Goal: Complete application form

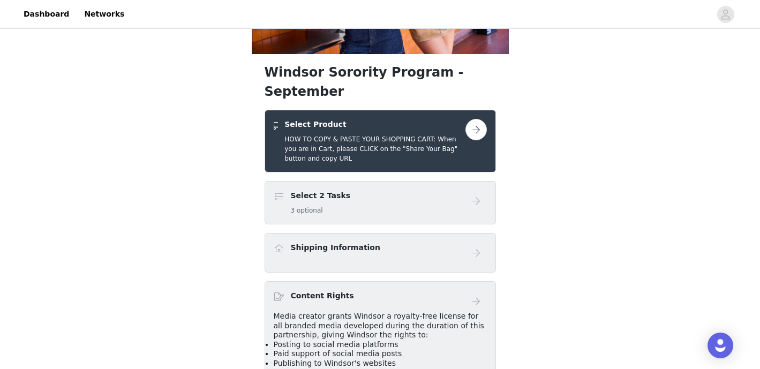
scroll to position [159, 0]
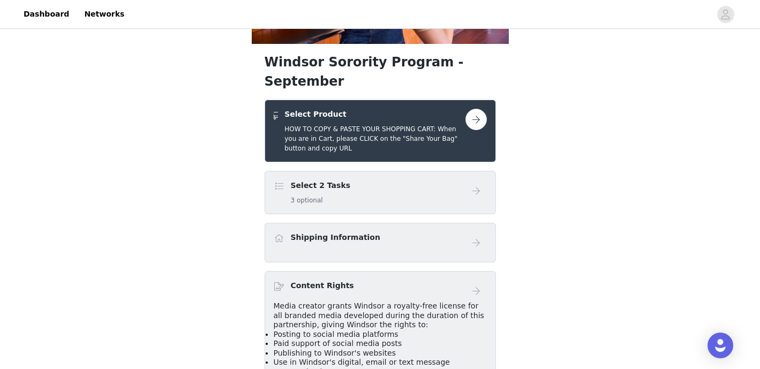
click at [482, 109] on button "button" at bounding box center [476, 119] width 21 height 21
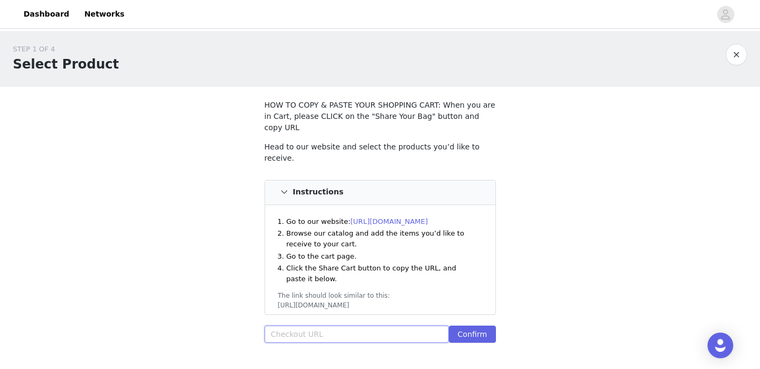
click at [323, 326] on input "text" at bounding box center [357, 334] width 185 height 17
paste input "[URL][DOMAIN_NAME]"
type input "[URL][DOMAIN_NAME]"
click at [465, 326] on button "Confirm" at bounding box center [472, 334] width 47 height 17
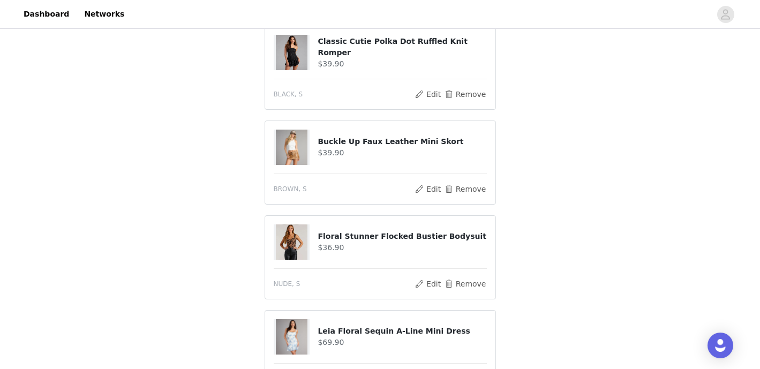
scroll to position [529, 0]
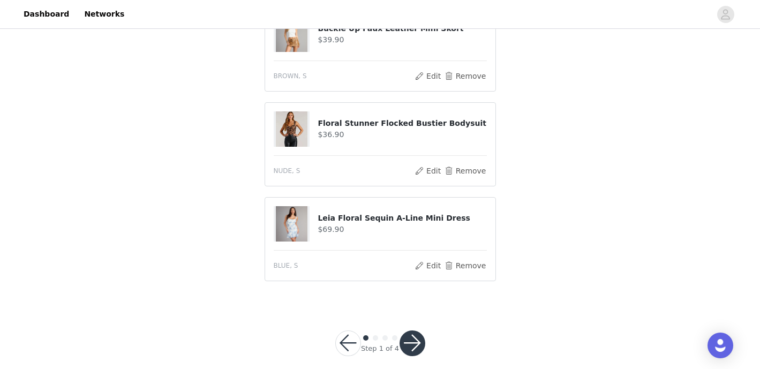
click at [412, 331] on button "button" at bounding box center [413, 344] width 26 height 26
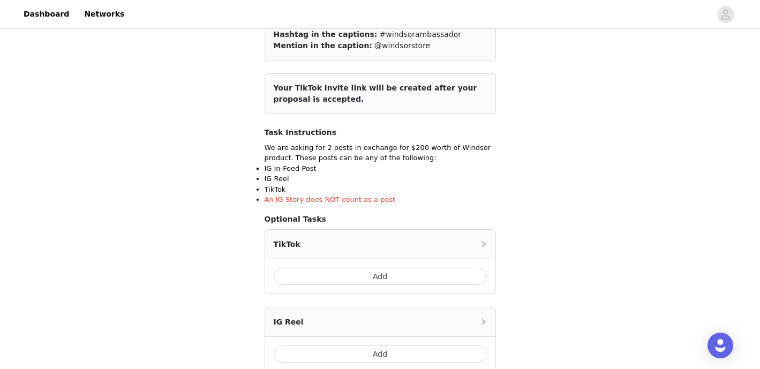
scroll to position [102, 0]
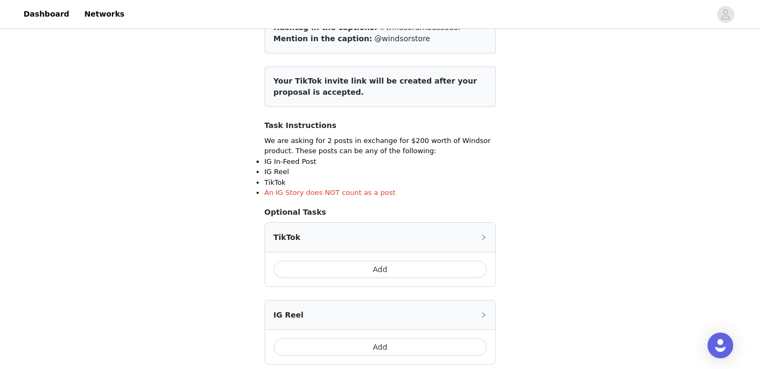
click at [378, 271] on button "Add" at bounding box center [380, 269] width 213 height 17
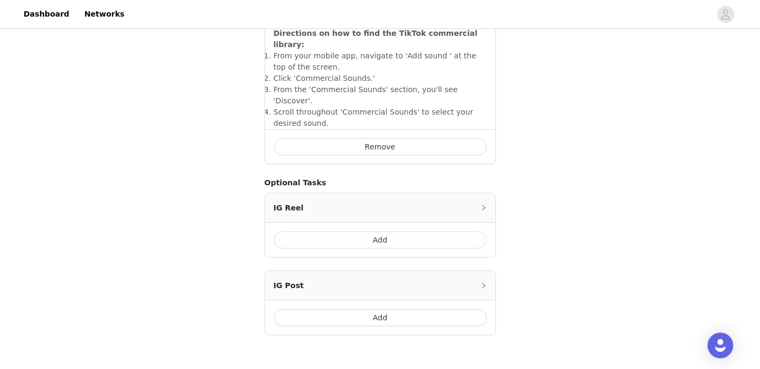
scroll to position [413, 0]
click at [363, 308] on button "Add" at bounding box center [380, 316] width 213 height 17
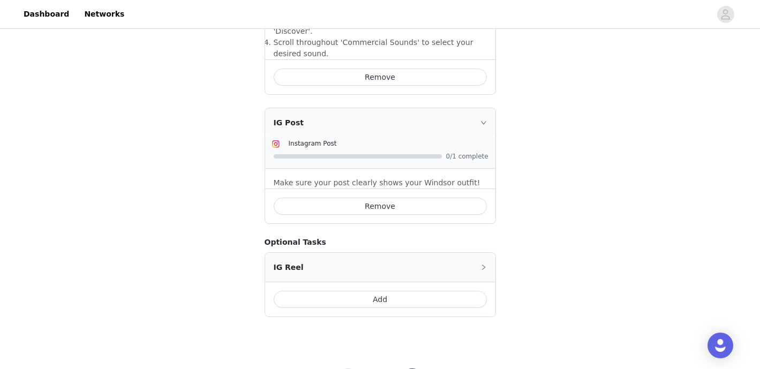
scroll to position [509, 0]
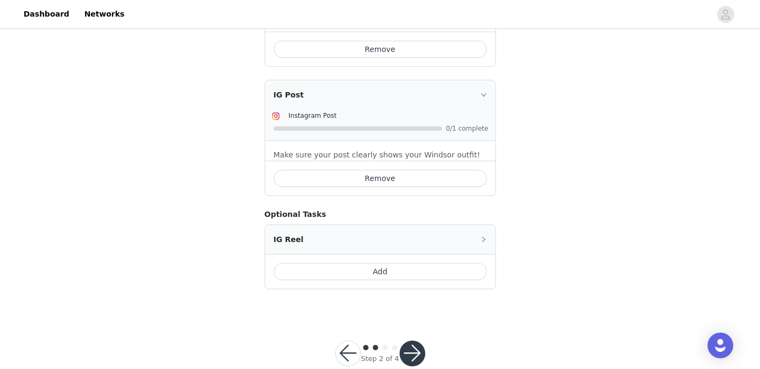
click at [416, 341] on button "button" at bounding box center [413, 354] width 26 height 26
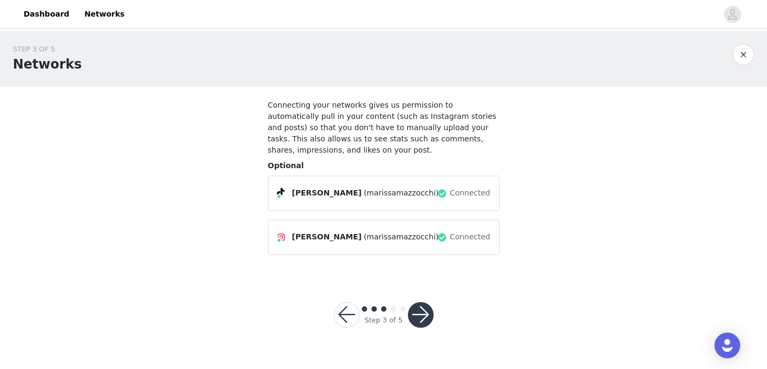
click at [418, 308] on button "button" at bounding box center [421, 315] width 26 height 26
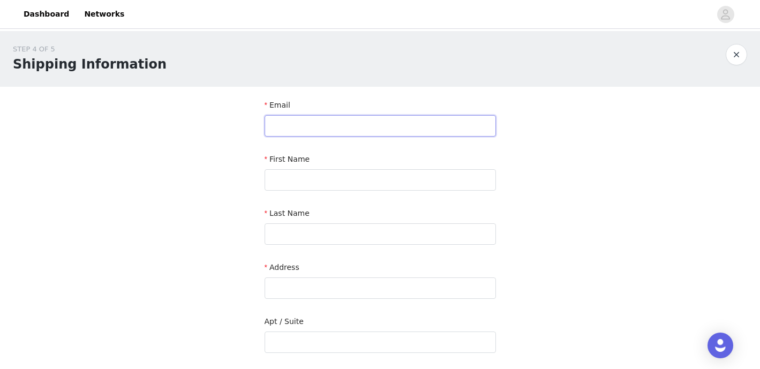
click at [379, 125] on input "text" at bounding box center [380, 125] width 231 height 21
type input "marissam7723@gmail.com"
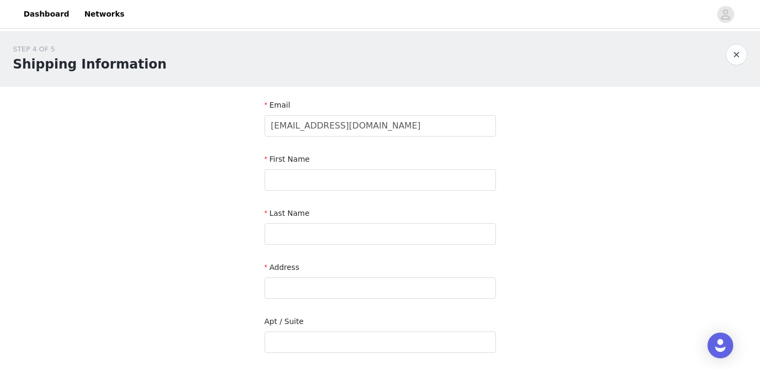
click at [208, 197] on div "STEP 4 OF 5 Shipping Information Email marissam7723@gmail.com First Name Last N…" at bounding box center [380, 315] width 760 height 568
click at [316, 175] on input "text" at bounding box center [380, 179] width 231 height 21
type input "Marissa"
click at [325, 231] on input "text" at bounding box center [380, 233] width 231 height 21
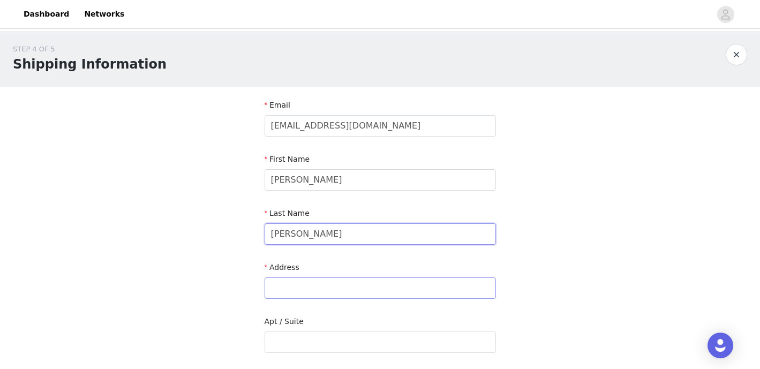
type input "Mazzocchi"
click at [307, 287] on input "text" at bounding box center [380, 288] width 231 height 21
type input "760 DEANS ROW AVE"
type input "NORMAN"
type input "73069-7069"
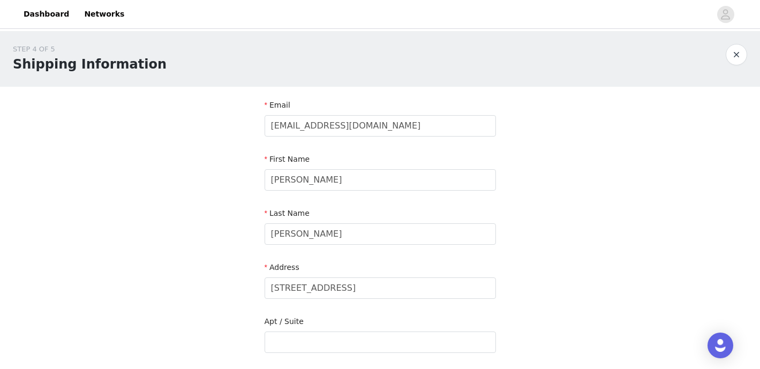
type input "9784609153"
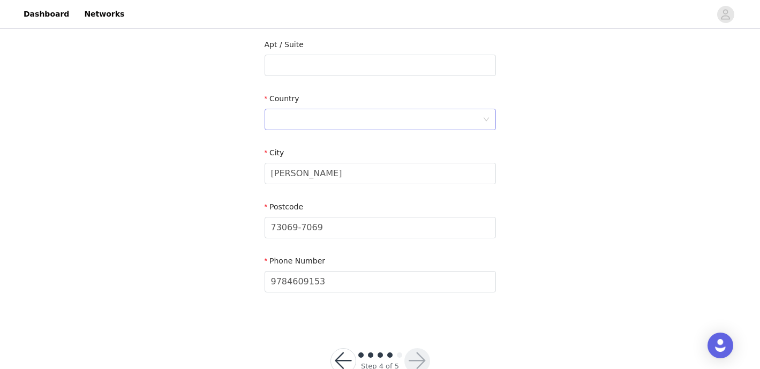
scroll to position [307, 0]
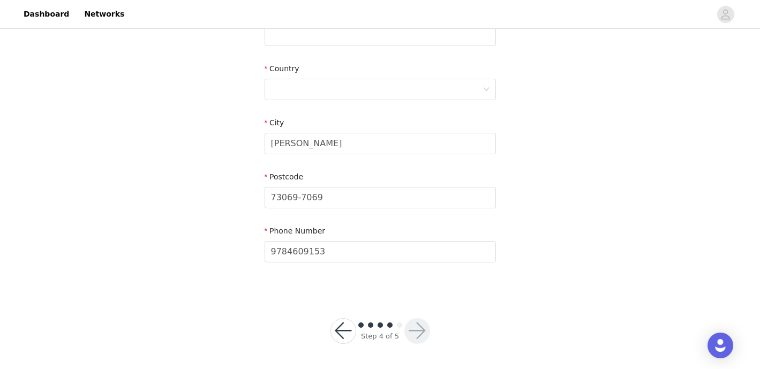
click at [535, 283] on div "STEP 4 OF 5 Shipping Information Email marissam7723@gmail.com First Name Mariss…" at bounding box center [380, 8] width 760 height 568
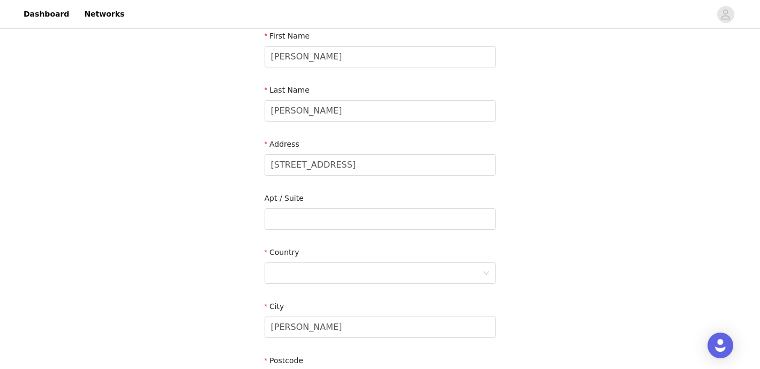
scroll to position [118, 0]
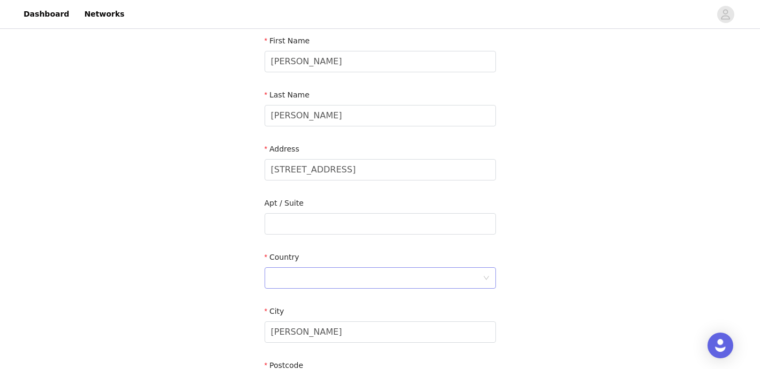
click at [449, 280] on div at bounding box center [377, 278] width 212 height 20
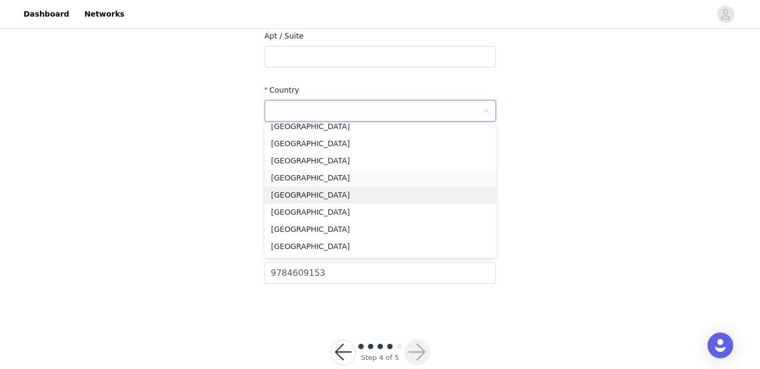
scroll to position [0, 0]
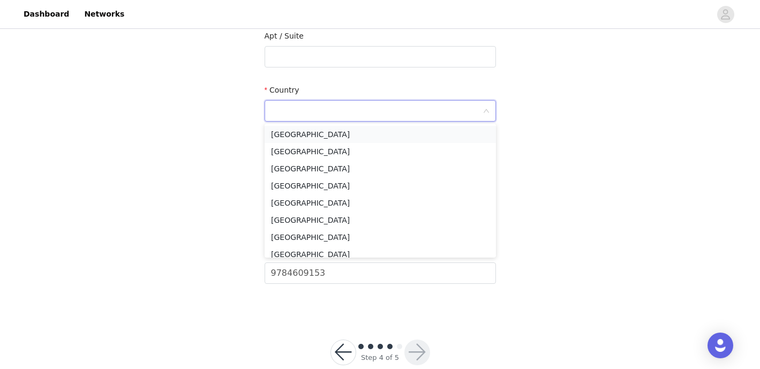
click at [328, 132] on li "United States" at bounding box center [380, 134] width 231 height 17
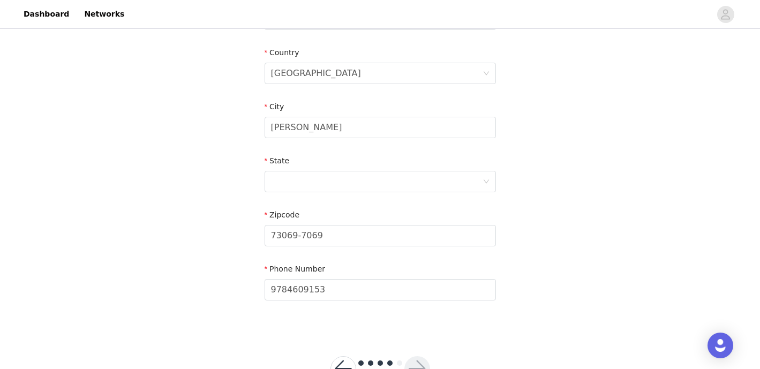
scroll to position [361, 0]
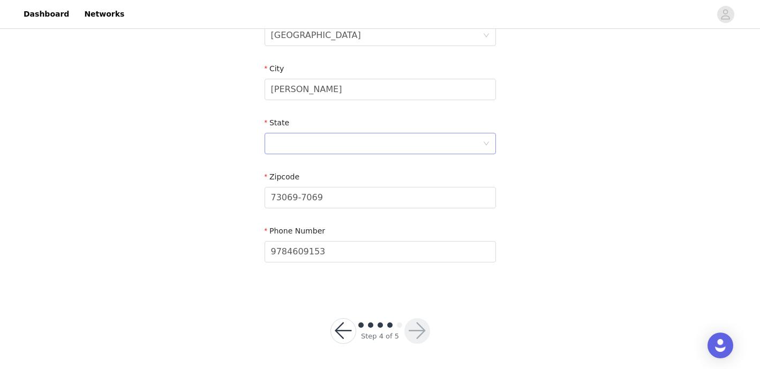
click at [484, 142] on icon "icon: down" at bounding box center [485, 143] width 5 height 4
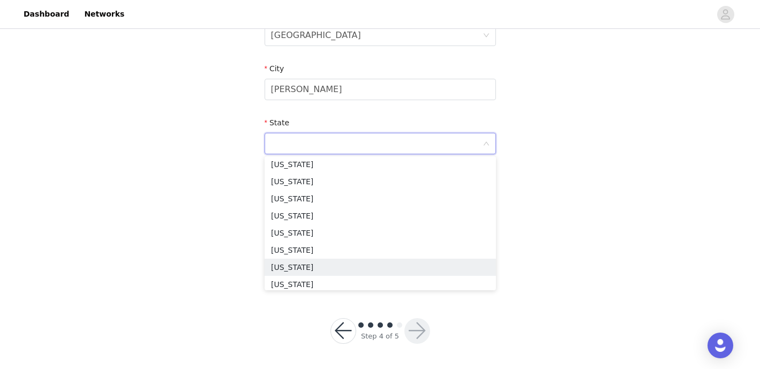
scroll to position [690, 0]
click at [349, 235] on li "Oklahoma" at bounding box center [380, 231] width 231 height 17
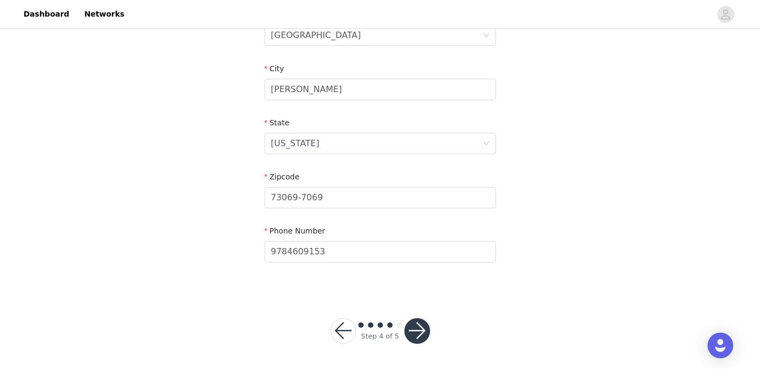
click at [413, 335] on button "button" at bounding box center [417, 331] width 26 height 26
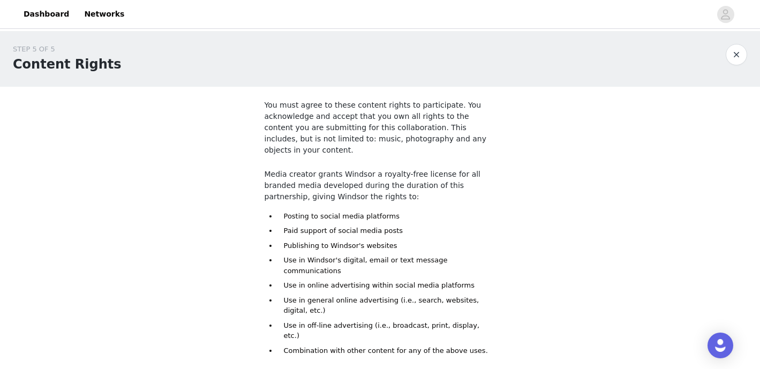
scroll to position [101, 0]
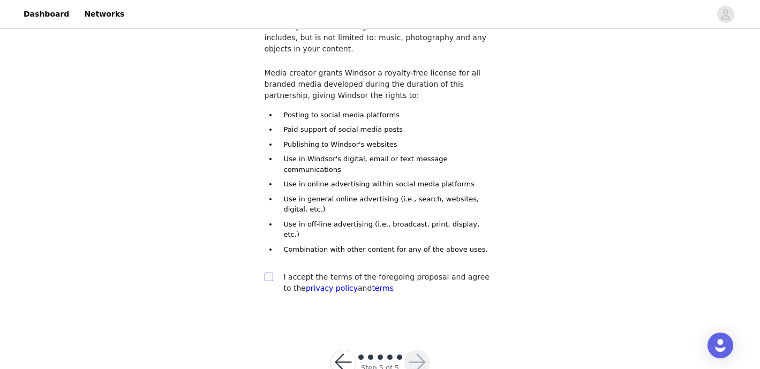
click at [267, 273] on input "checkbox" at bounding box center [269, 277] width 8 height 8
checkbox input "true"
click at [412, 350] on button "button" at bounding box center [417, 363] width 26 height 26
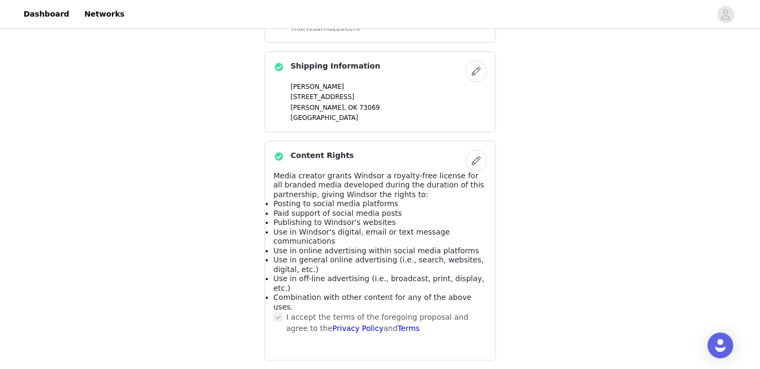
scroll to position [694, 0]
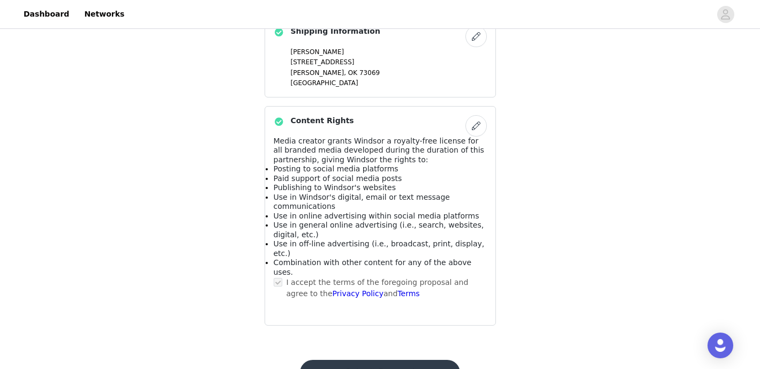
click at [418, 360] on button "Submit Proposal" at bounding box center [380, 373] width 160 height 26
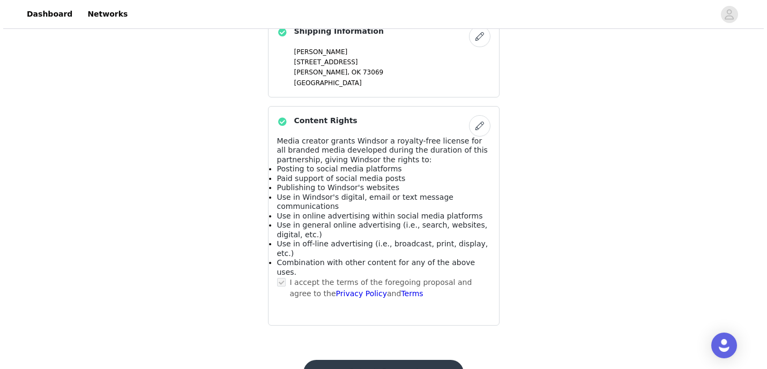
scroll to position [0, 0]
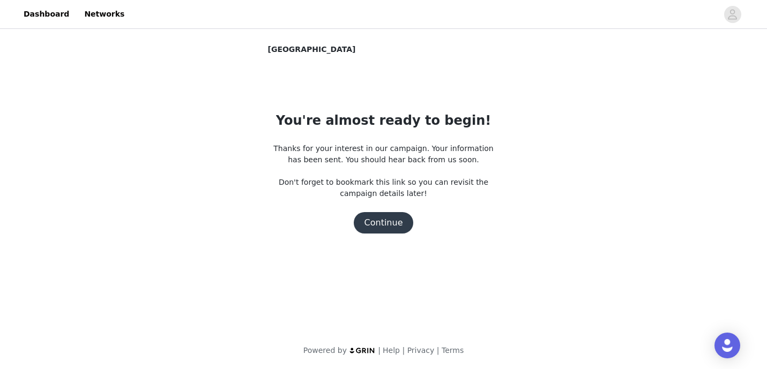
click at [383, 221] on button "Continue" at bounding box center [384, 222] width 60 height 21
